Goal: Task Accomplishment & Management: Complete application form

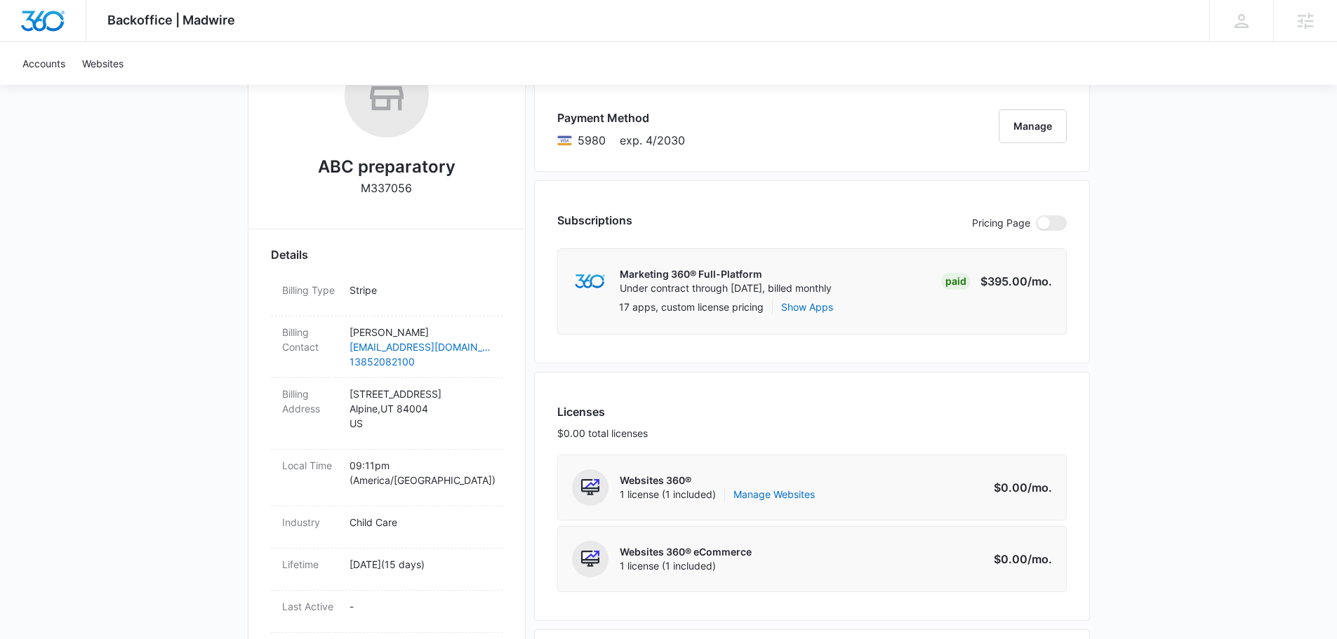
scroll to position [351, 0]
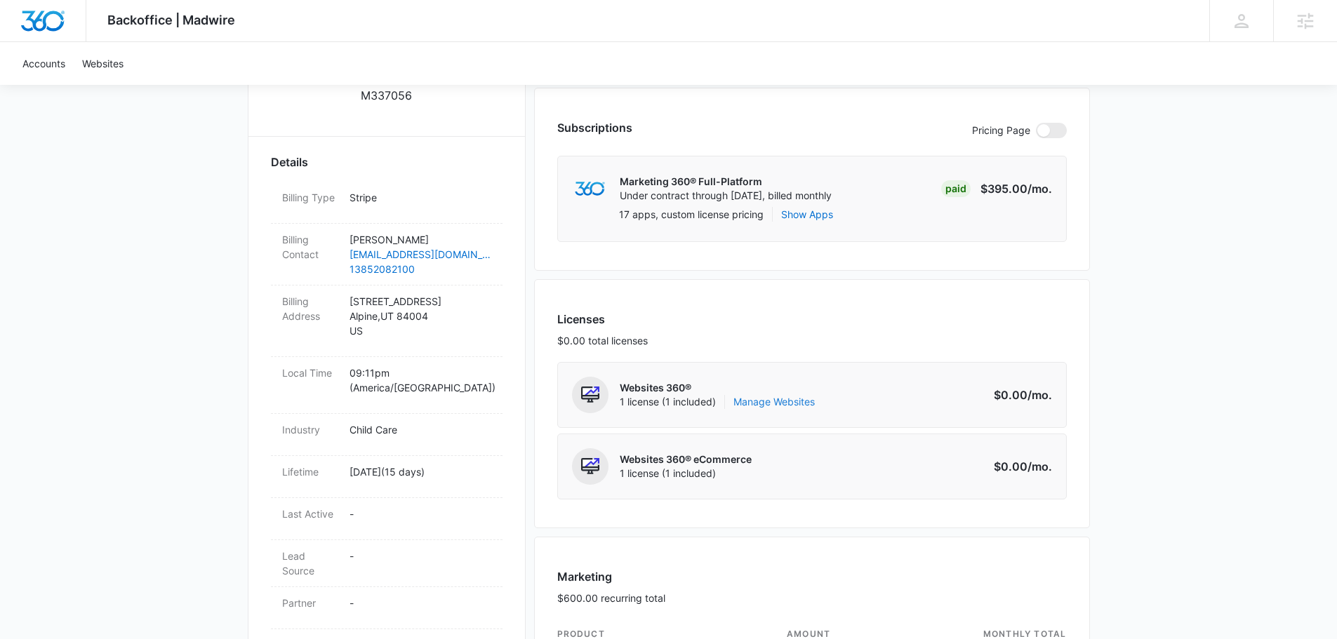
click at [787, 405] on link "Manage Websites" at bounding box center [774, 402] width 81 height 14
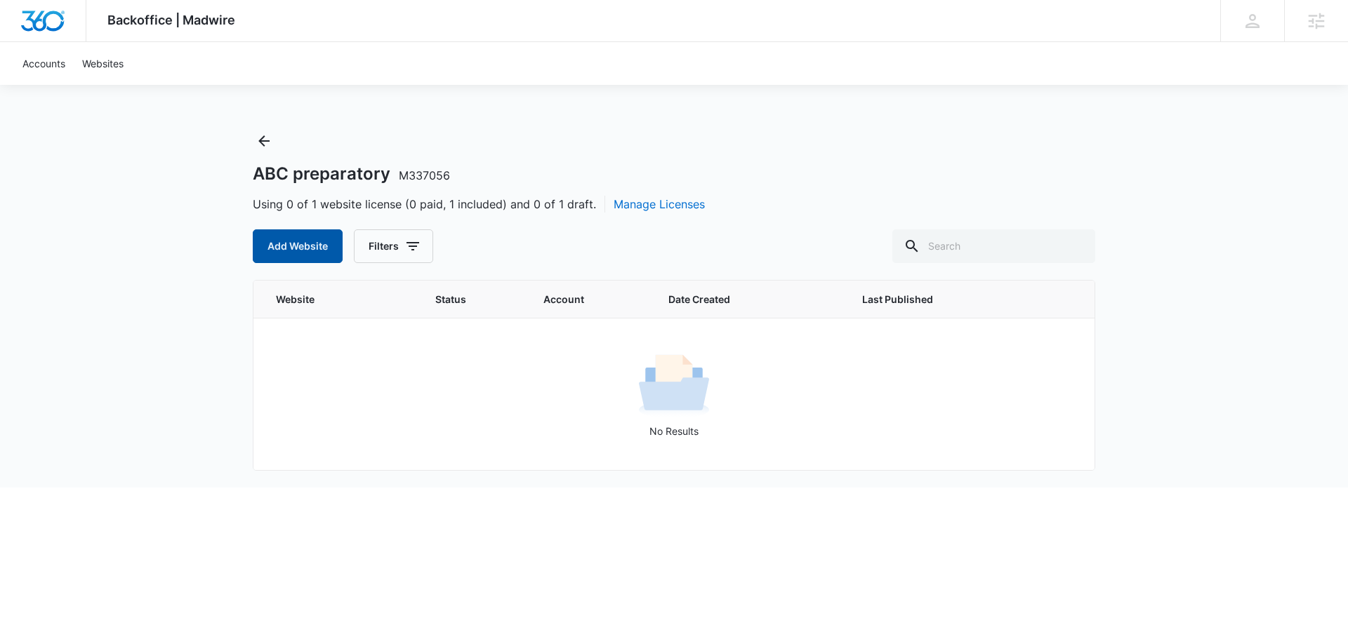
click at [265, 255] on button "Add Website" at bounding box center [298, 247] width 90 height 34
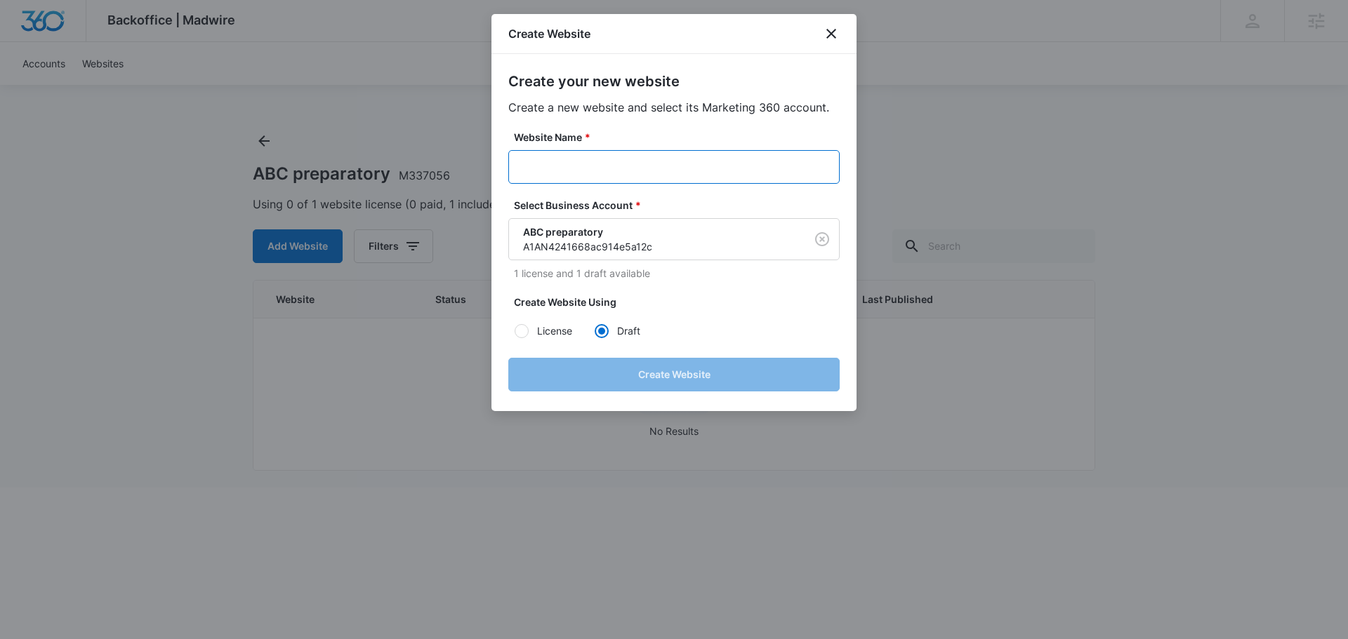
click at [581, 163] on input "Website Name *" at bounding box center [673, 167] width 331 height 34
paste input "M337056"
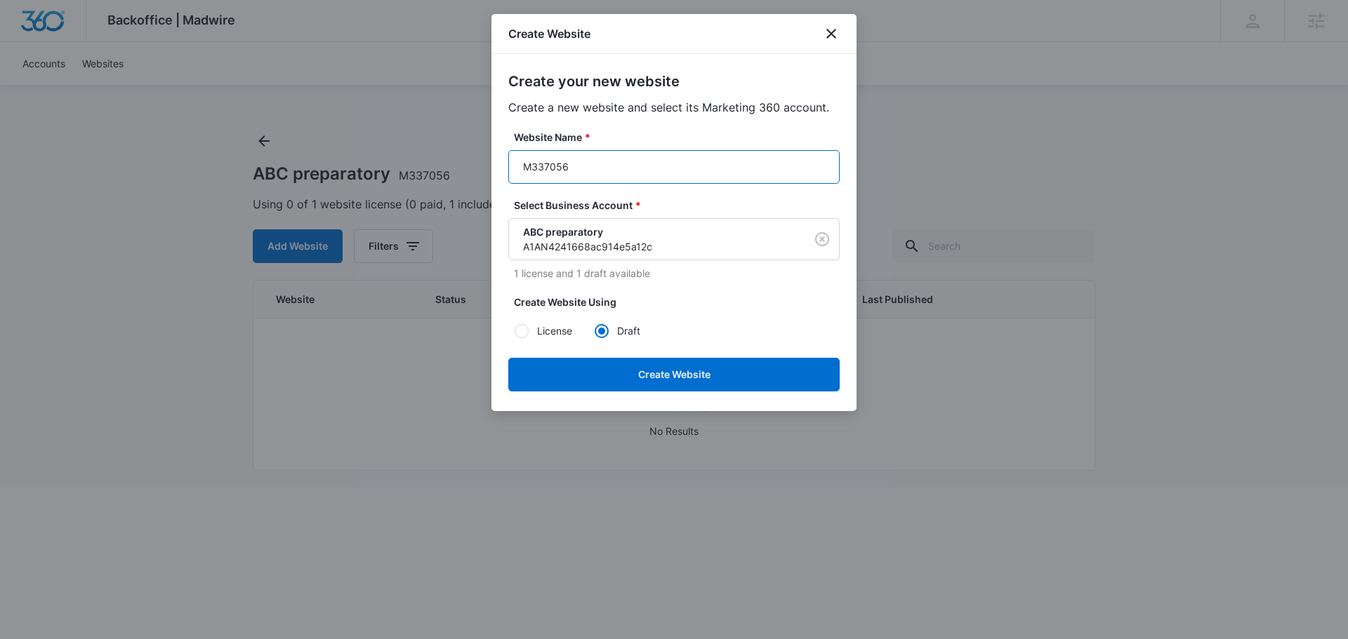
click at [611, 174] on input "M337056" at bounding box center [673, 167] width 331 height 34
paste input "ABC preparatory"
click at [591, 163] on input "M337056ABC preparatory" at bounding box center [673, 167] width 331 height 34
click at [680, 165] on input "M337056ABCpreparatory" at bounding box center [673, 167] width 331 height 34
click at [524, 166] on input "M337056ABCpreparatory" at bounding box center [673, 167] width 331 height 34
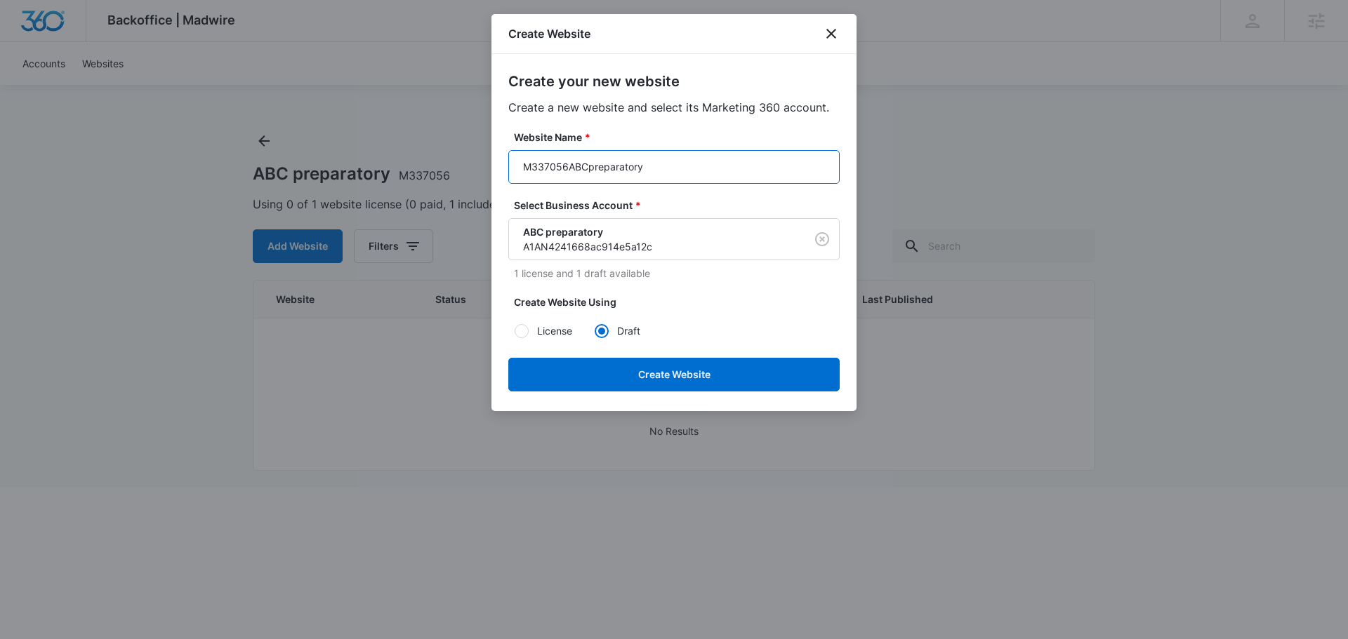
type input "M337056ABCpreparatory"
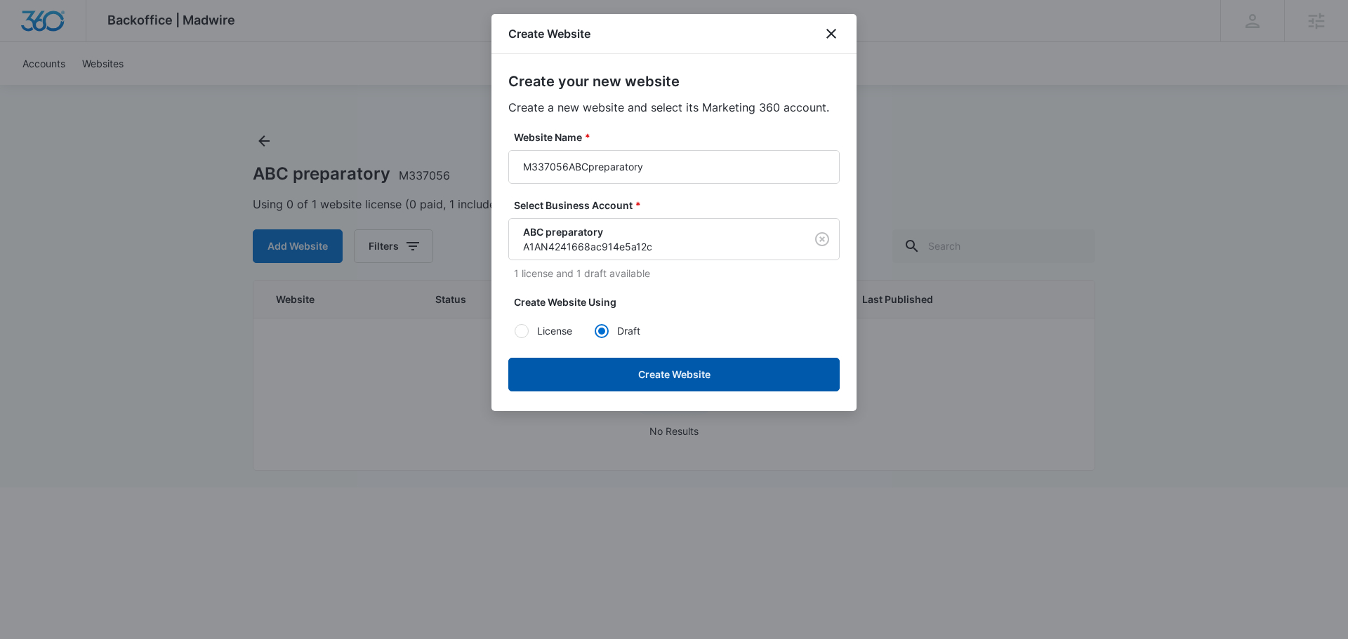
click at [708, 378] on button "Create Website" at bounding box center [673, 375] width 331 height 34
